Goal: Transaction & Acquisition: Download file/media

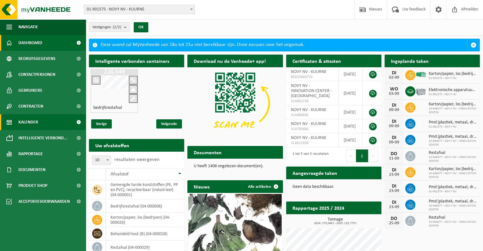
click at [40, 123] on link "Kalender" at bounding box center [43, 122] width 86 height 16
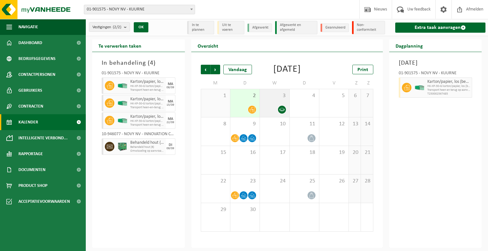
click at [274, 113] on div "3" at bounding box center [274, 103] width 29 height 28
click at [444, 92] on span "Omwisseling op aanvraag (excl. voorrijkost)" at bounding box center [448, 90] width 43 height 4
click at [278, 112] on div "3" at bounding box center [274, 103] width 29 height 28
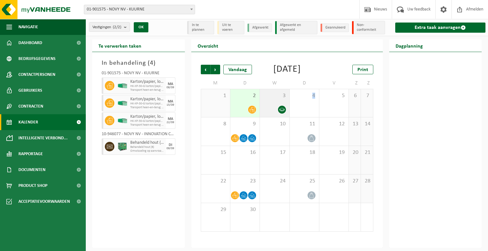
click at [278, 112] on div "3" at bounding box center [274, 103] width 29 height 28
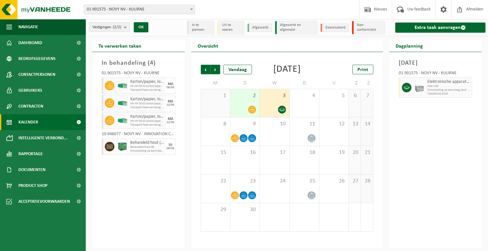
click at [439, 84] on span "Elektronische apparatuur - overige (OVE)" at bounding box center [448, 81] width 43 height 5
click at [438, 84] on span "Elektronische apparatuur - overige (OVE)" at bounding box center [448, 81] width 43 height 5
click at [439, 84] on span "Elektronische apparatuur - overige (OVE)" at bounding box center [448, 81] width 43 height 5
click at [437, 64] on h3 "Woensdag 3 september 2025" at bounding box center [435, 63] width 74 height 10
drag, startPoint x: 447, startPoint y: 91, endPoint x: 449, endPoint y: 99, distance: 8.2
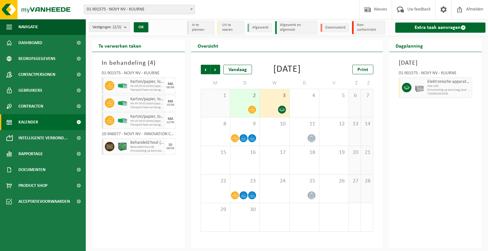
click at [449, 92] on span "Omwisseling op aanvraag (excl. voorrijkost)" at bounding box center [448, 90] width 43 height 4
click at [452, 92] on span "Omwisseling op aanvraag (excl. voorrijkost)" at bounding box center [448, 90] width 43 height 4
click at [449, 77] on div "01-901575 - NOVY NV - KUURNE" at bounding box center [435, 74] width 74 height 6
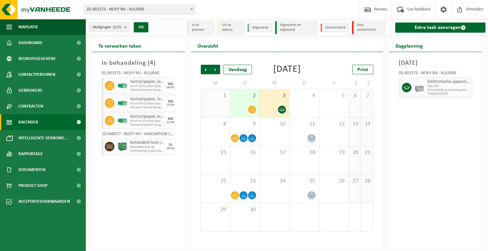
click at [451, 87] on div "Elektronische apparatuur - overige (OVE) KGA Colli Omwisseling op aanvraag (exc…" at bounding box center [448, 87] width 47 height 20
click at [449, 77] on div "01-901575 - NOVY NV - KUURNE" at bounding box center [435, 74] width 74 height 6
click at [430, 66] on h3 "Woensdag 3 september 2025" at bounding box center [435, 63] width 74 height 10
click at [61, 122] on link "Kalender" at bounding box center [43, 122] width 86 height 16
click at [275, 114] on div "3" at bounding box center [274, 103] width 29 height 28
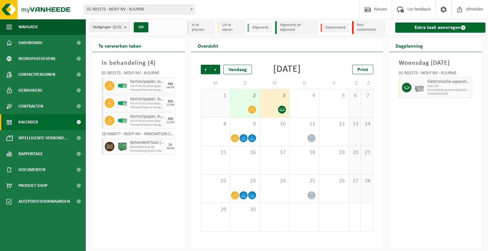
click at [445, 58] on h3 "Woensdag 3 september 2025" at bounding box center [435, 63] width 74 height 10
click at [443, 64] on h3 "Woensdag 3 september 2025" at bounding box center [435, 63] width 74 height 10
click at [402, 45] on h2 "Dagplanning" at bounding box center [409, 45] width 40 height 12
click at [404, 47] on h2 "Dagplanning" at bounding box center [409, 45] width 40 height 12
click at [434, 96] on span "T250002452509" at bounding box center [448, 94] width 43 height 4
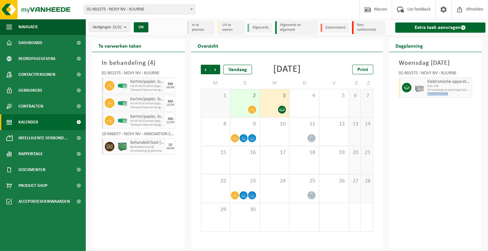
click at [434, 96] on span "T250002452509" at bounding box center [448, 94] width 43 height 4
click at [437, 88] on span "KGA Colli" at bounding box center [448, 86] width 43 height 4
click at [405, 90] on icon at bounding box center [406, 88] width 6 height 6
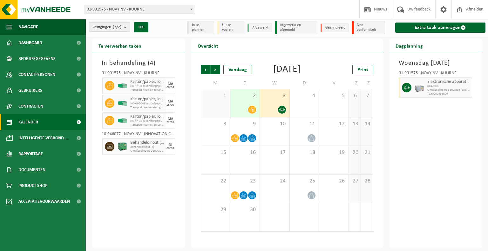
click at [406, 90] on icon at bounding box center [406, 88] width 6 height 6
click at [299, 29] on li "Afgewerkt en afgemeld" at bounding box center [296, 27] width 42 height 13
click at [298, 26] on li "Afgewerkt en afgemeld" at bounding box center [296, 27] width 42 height 13
click at [368, 29] on li "Non-conformiteit" at bounding box center [368, 27] width 33 height 13
click at [262, 28] on li "Afgewerkt" at bounding box center [259, 27] width 24 height 9
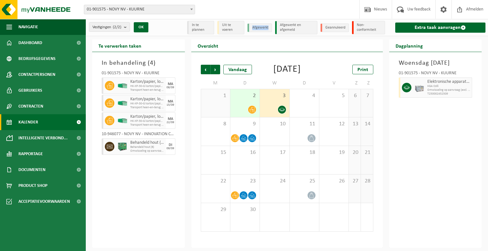
click at [262, 27] on li "Afgewerkt" at bounding box center [259, 27] width 24 height 9
click at [233, 29] on li "Uit te voeren" at bounding box center [230, 27] width 27 height 13
click at [234, 30] on li "Uit te voeren" at bounding box center [230, 27] width 27 height 13
click at [124, 25] on button "Vestigingen (2/2)" at bounding box center [109, 27] width 41 height 10
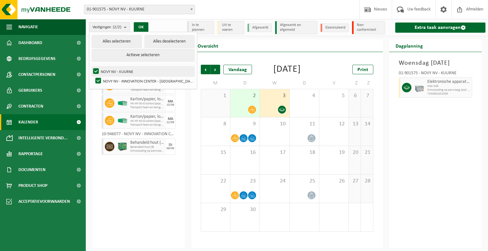
click at [120, 72] on label "NOVY NV - KUURNE" at bounding box center [143, 72] width 102 height 10
click at [91, 67] on input "NOVY NV - KUURNE" at bounding box center [90, 66] width 0 height 0
click at [96, 71] on label "NOVY NV - KUURNE" at bounding box center [143, 72] width 102 height 10
click at [91, 67] on input "NOVY NV - KUURNE" at bounding box center [90, 66] width 0 height 0
checkbox input "true"
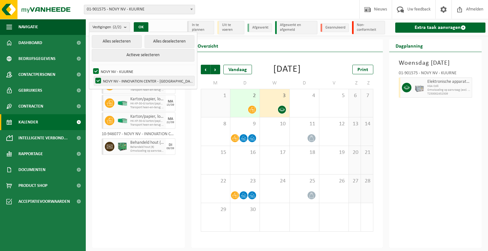
click at [98, 79] on label "NOVY NV - INNOVATION CENTER - [GEOGRAPHIC_DATA]" at bounding box center [144, 81] width 100 height 10
click at [93, 76] on input "NOVY NV - INNOVATION CENTER - [GEOGRAPHIC_DATA]" at bounding box center [93, 76] width 0 height 0
checkbox input "false"
click at [140, 27] on button "OK" at bounding box center [141, 27] width 15 height 10
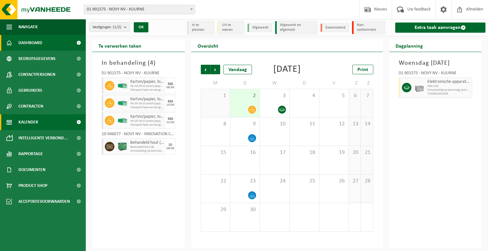
click at [55, 43] on link "Dashboard" at bounding box center [43, 43] width 86 height 16
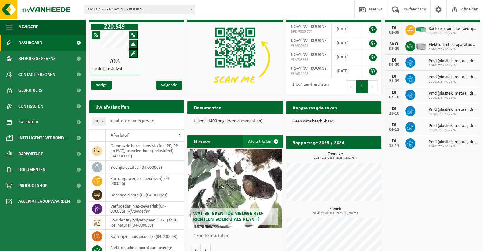
scroll to position [63, 0]
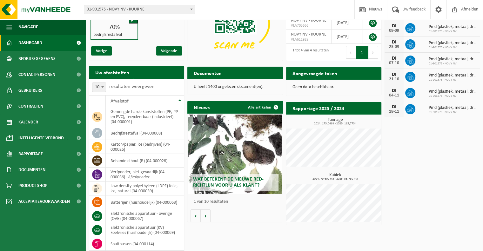
click at [231, 185] on span "Wat betekent de nieuwe RED-richtlijn voor u als klant?" at bounding box center [228, 182] width 70 height 11
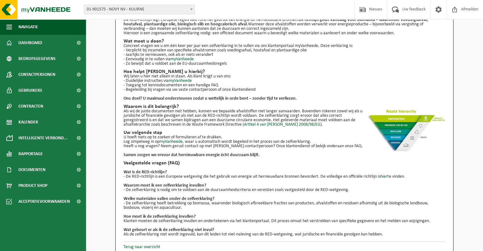
scroll to position [49, 0]
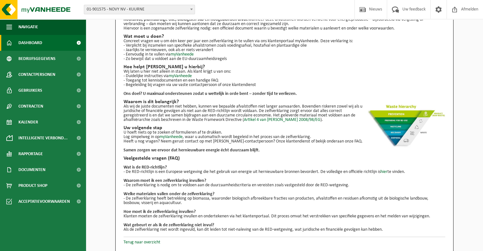
click at [53, 45] on link "Dashboard" at bounding box center [43, 43] width 86 height 16
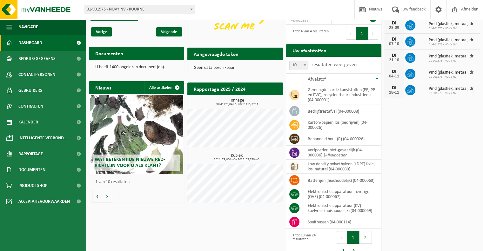
scroll to position [92, 0]
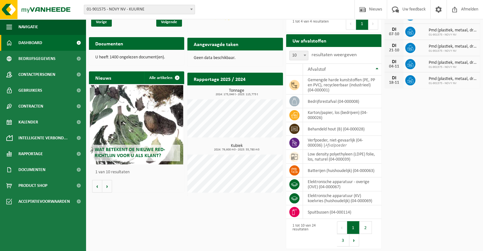
click at [225, 78] on h2 "Rapportage 2025 / 2024" at bounding box center [219, 79] width 64 height 12
click at [237, 93] on span "2024: 173,046 t - 2025: 115,773 t" at bounding box center [236, 94] width 92 height 3
click at [234, 89] on h3 "Tonnage 2024: 173,046 t - 2025: 115,773 t" at bounding box center [236, 93] width 92 height 8
click at [225, 76] on h2 "Rapportage 2025 / 2024" at bounding box center [219, 79] width 64 height 12
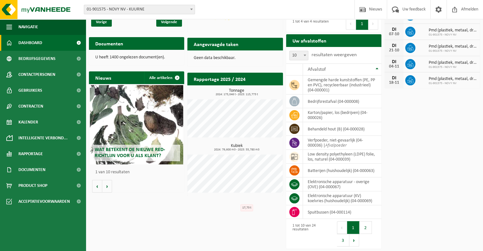
click at [224, 79] on h2 "Rapportage 2025 / 2024" at bounding box center [219, 79] width 64 height 12
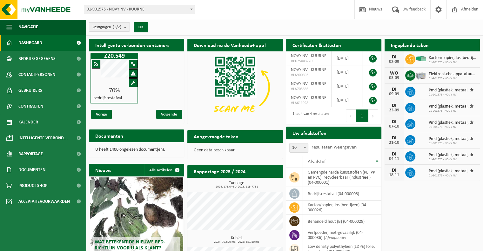
click at [136, 149] on p "U heeft 1400 ongelezen document(en)." at bounding box center [136, 150] width 83 height 4
click at [50, 172] on link "Documenten" at bounding box center [43, 170] width 86 height 16
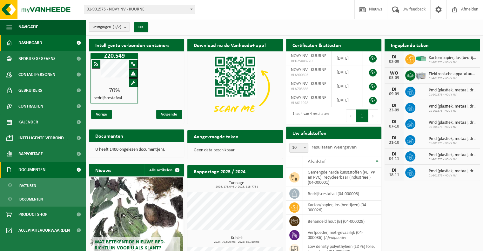
click at [78, 170] on span at bounding box center [78, 170] width 14 height 16
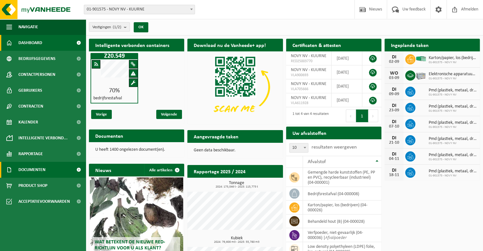
click at [63, 171] on link "Documenten" at bounding box center [43, 170] width 86 height 16
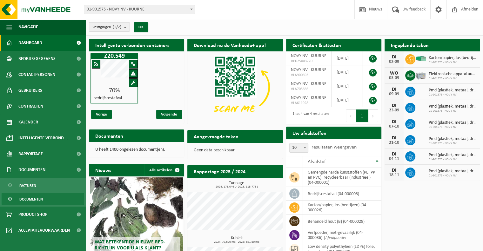
click at [57, 202] on link "Documenten" at bounding box center [43, 199] width 83 height 12
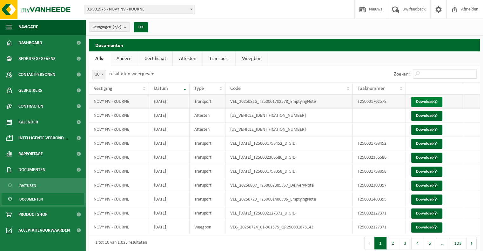
click at [427, 100] on link "Download" at bounding box center [426, 102] width 31 height 10
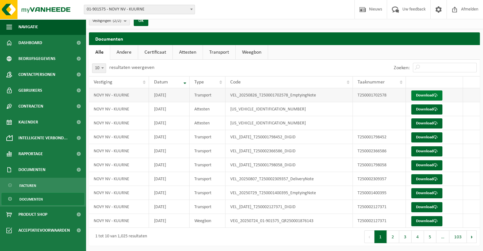
click at [429, 94] on link "Download" at bounding box center [426, 95] width 31 height 10
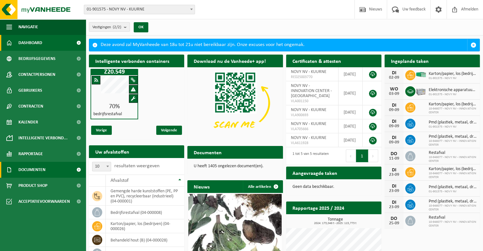
click at [65, 171] on link "Documenten" at bounding box center [43, 170] width 86 height 16
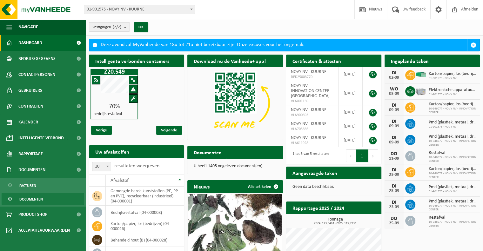
click at [66, 199] on link "Documenten" at bounding box center [43, 199] width 83 height 12
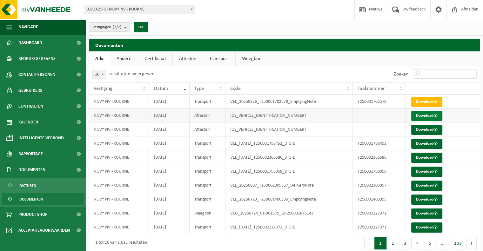
click at [427, 116] on link "Download" at bounding box center [426, 116] width 31 height 10
click at [423, 170] on link "Download" at bounding box center [426, 172] width 31 height 10
